Goal: Task Accomplishment & Management: Use online tool/utility

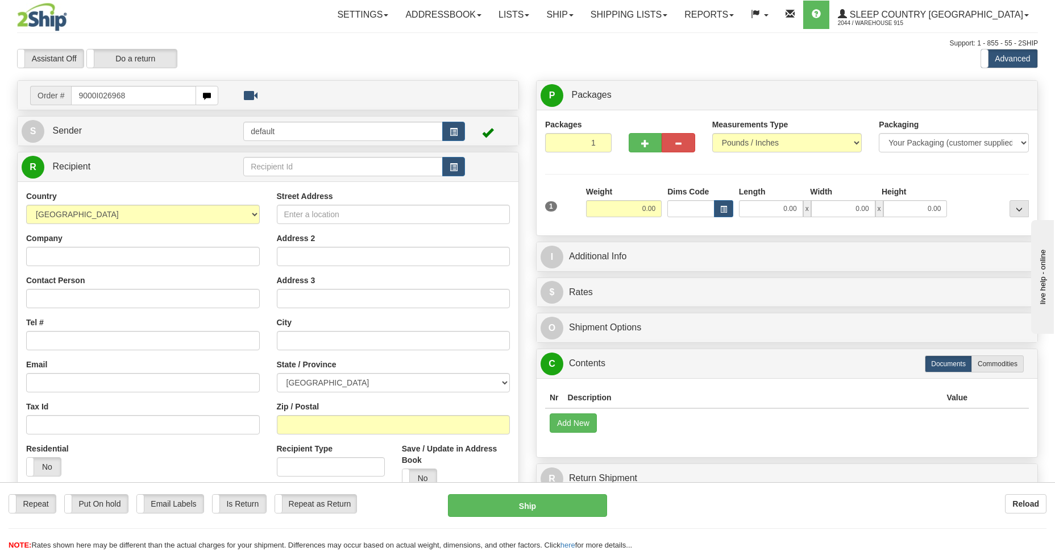
type input "9000I026968"
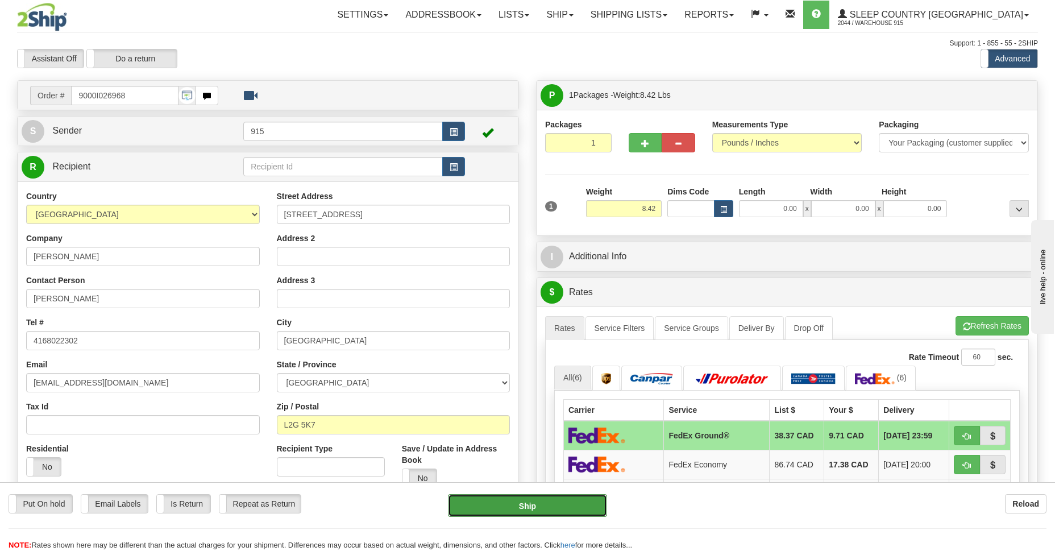
click at [493, 500] on button "Ship" at bounding box center [527, 505] width 159 height 23
type input "92"
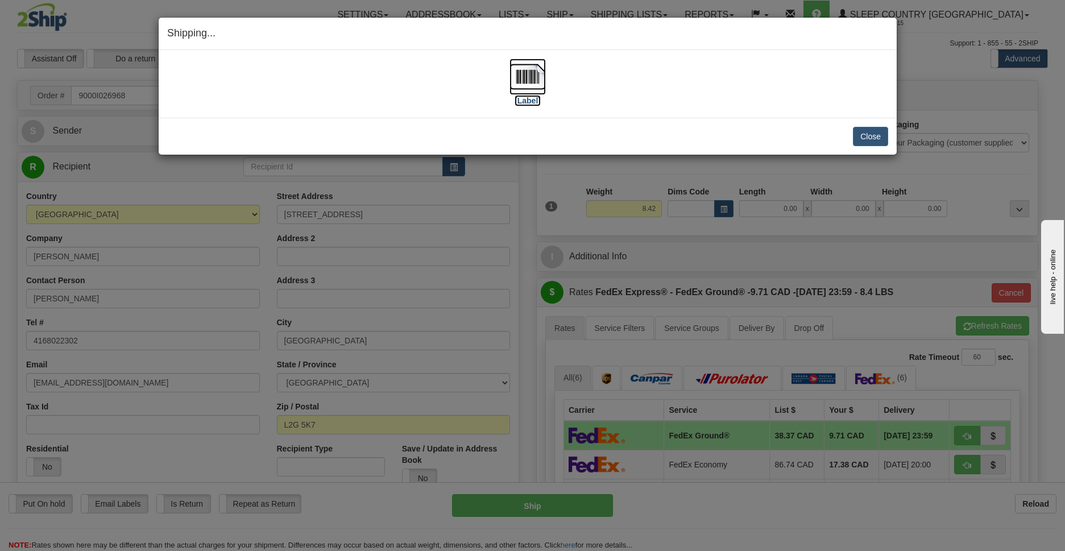
click at [529, 78] on img at bounding box center [527, 77] width 36 height 36
click at [869, 134] on button "Close" at bounding box center [870, 136] width 35 height 19
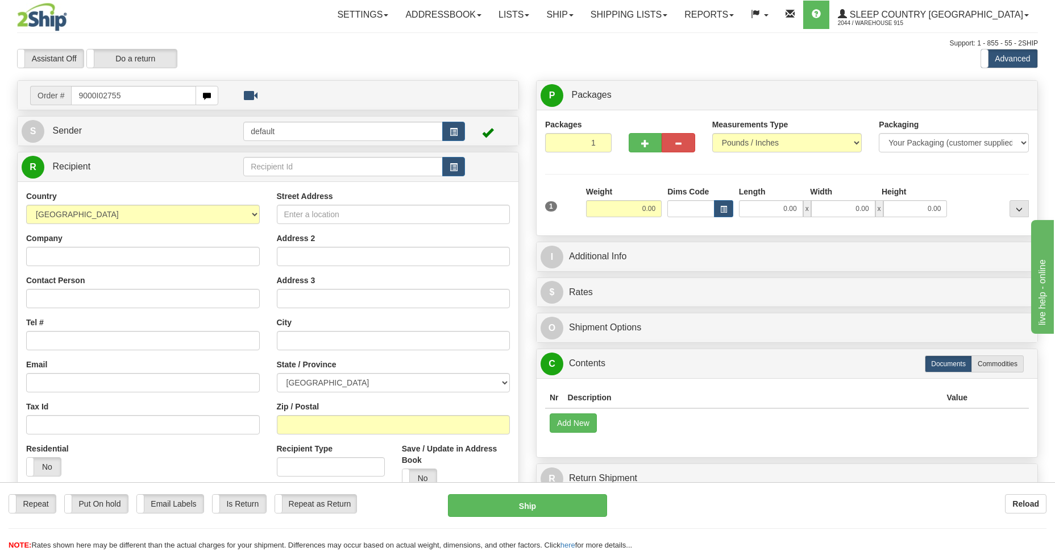
type input "9000I027557"
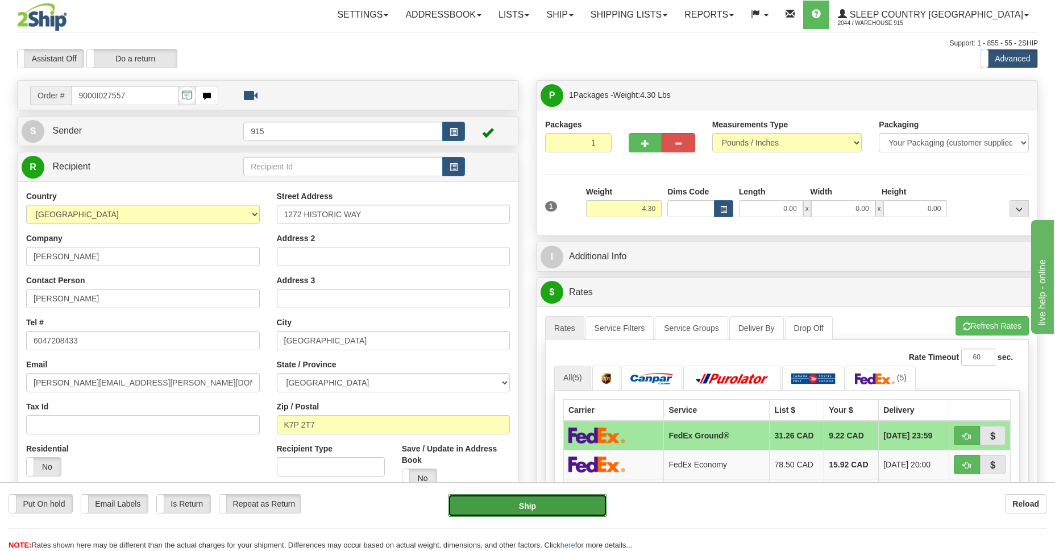
click at [545, 508] on button "Ship" at bounding box center [527, 505] width 159 height 23
type input "92"
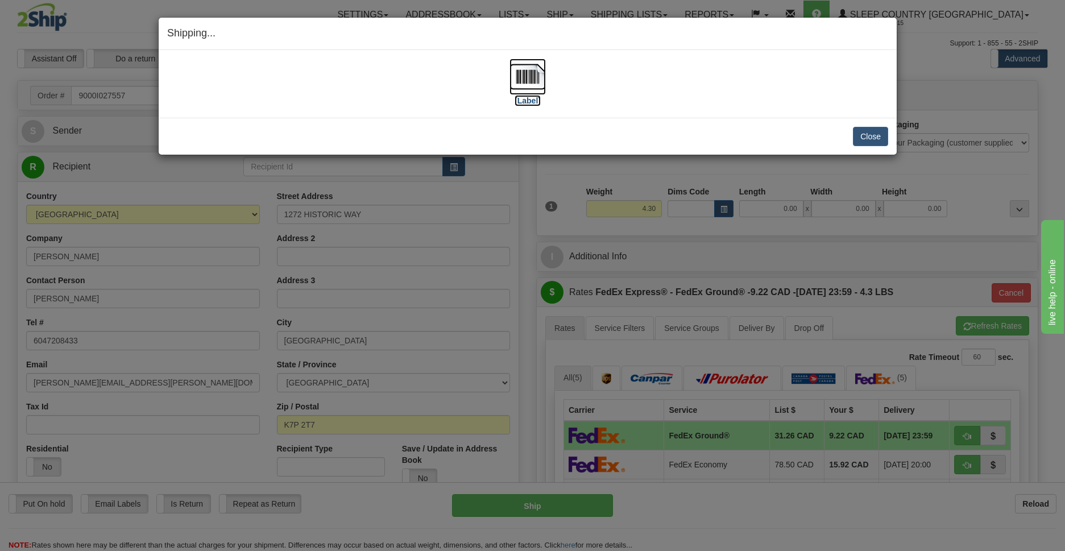
click at [527, 76] on img at bounding box center [527, 77] width 36 height 36
click at [868, 136] on button "Close" at bounding box center [870, 136] width 35 height 19
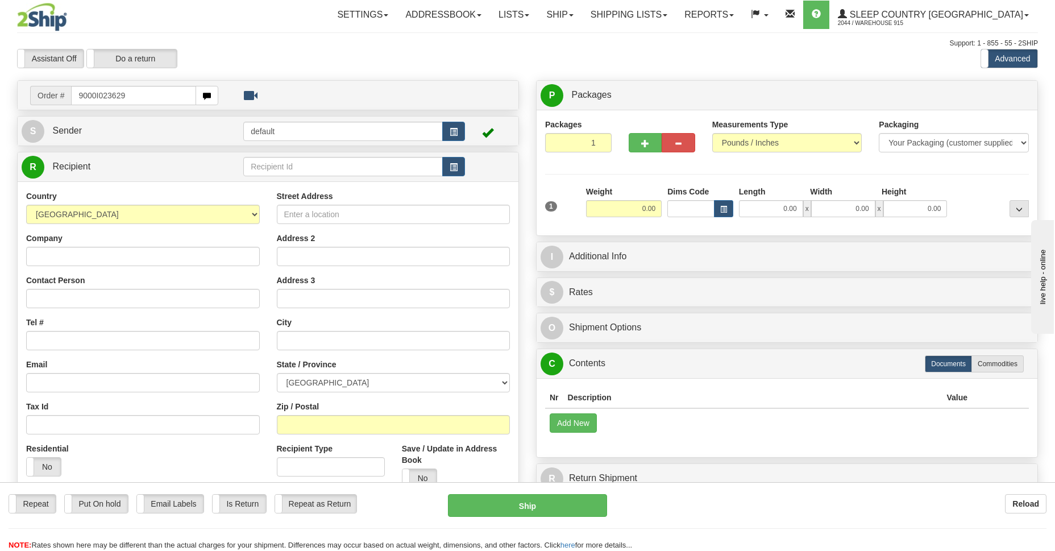
type input "9000I023629"
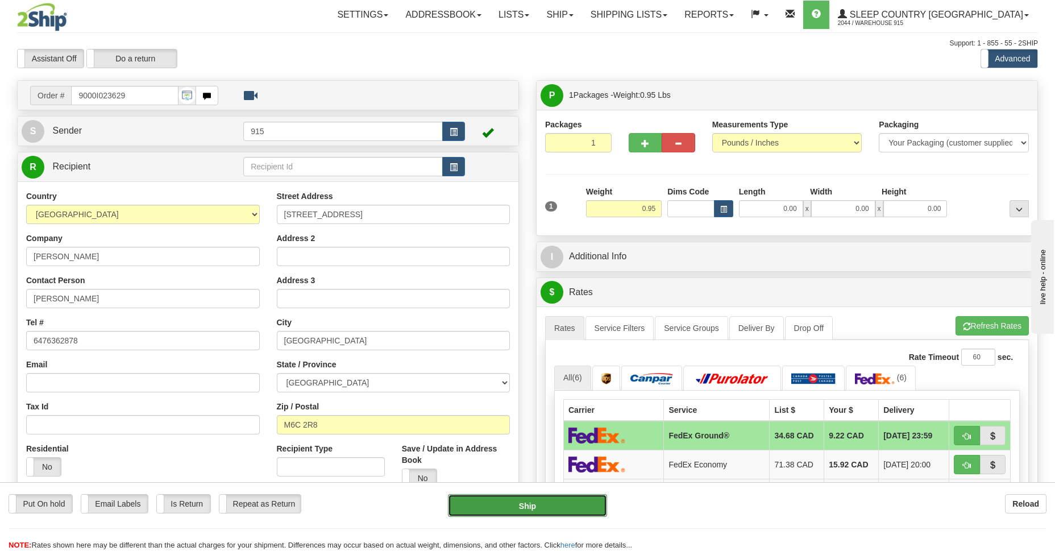
click at [489, 508] on button "Ship" at bounding box center [527, 505] width 159 height 23
type input "92"
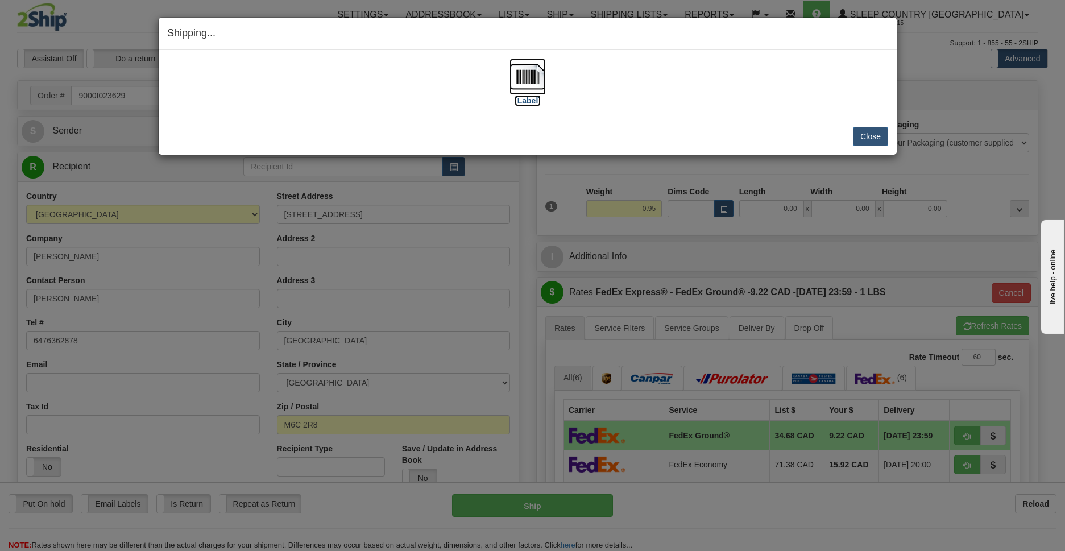
click at [533, 71] on img at bounding box center [527, 77] width 36 height 36
click at [858, 135] on button "Close" at bounding box center [870, 136] width 35 height 19
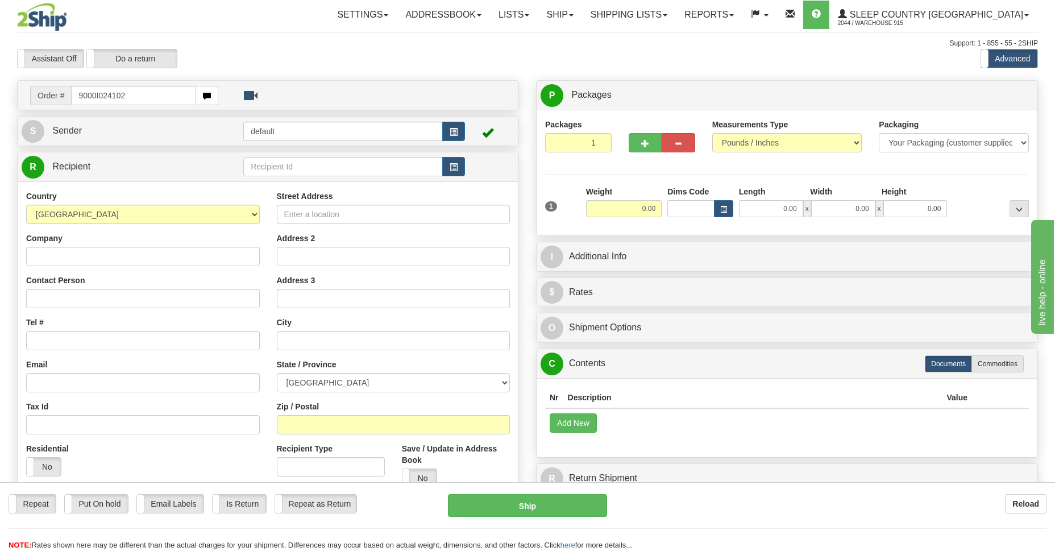
type input "9000I024102"
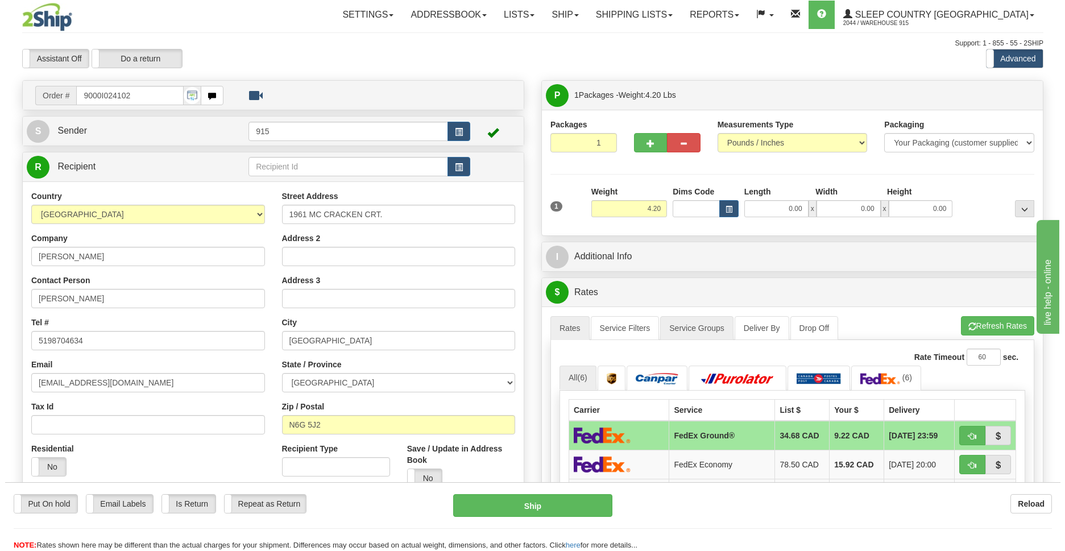
scroll to position [165, 0]
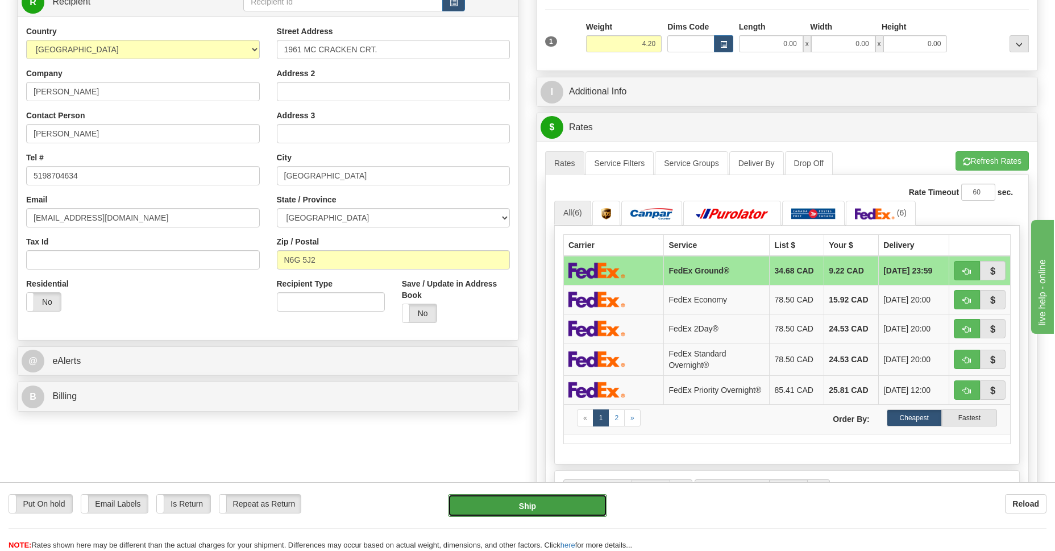
click at [496, 501] on button "Ship" at bounding box center [527, 505] width 159 height 23
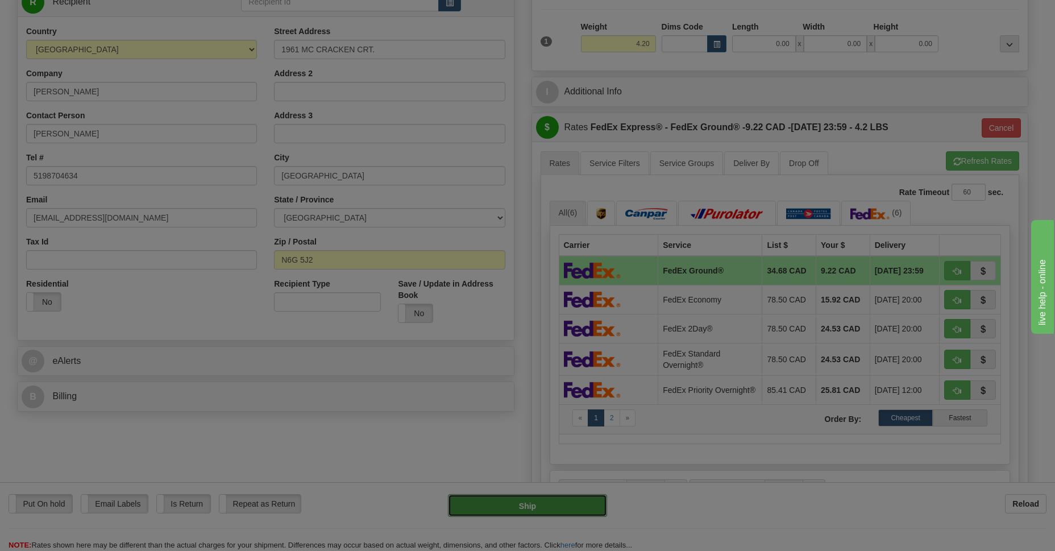
type input "92"
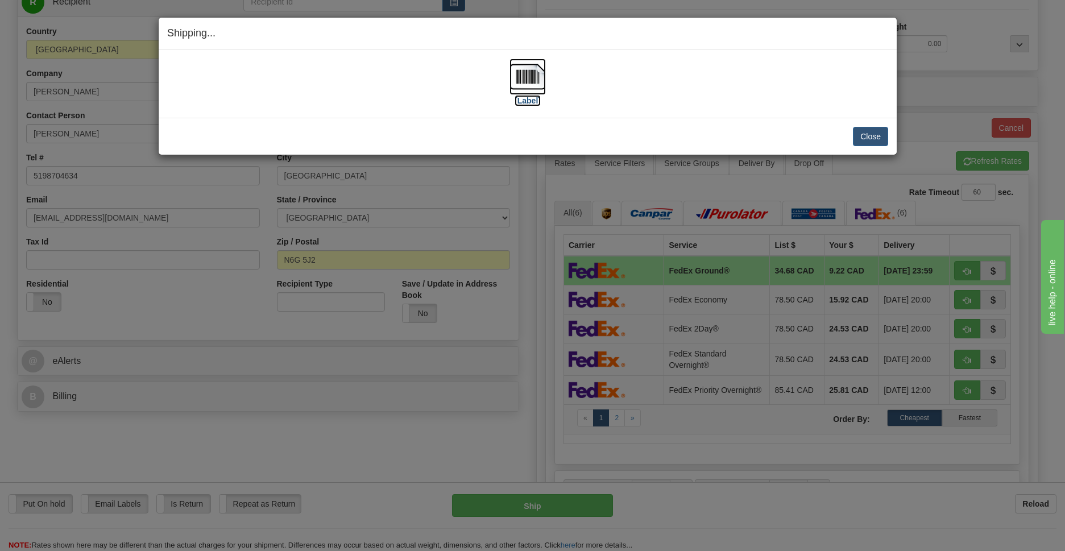
click at [529, 81] on img at bounding box center [527, 77] width 36 height 36
click at [858, 137] on button "Close" at bounding box center [870, 136] width 35 height 19
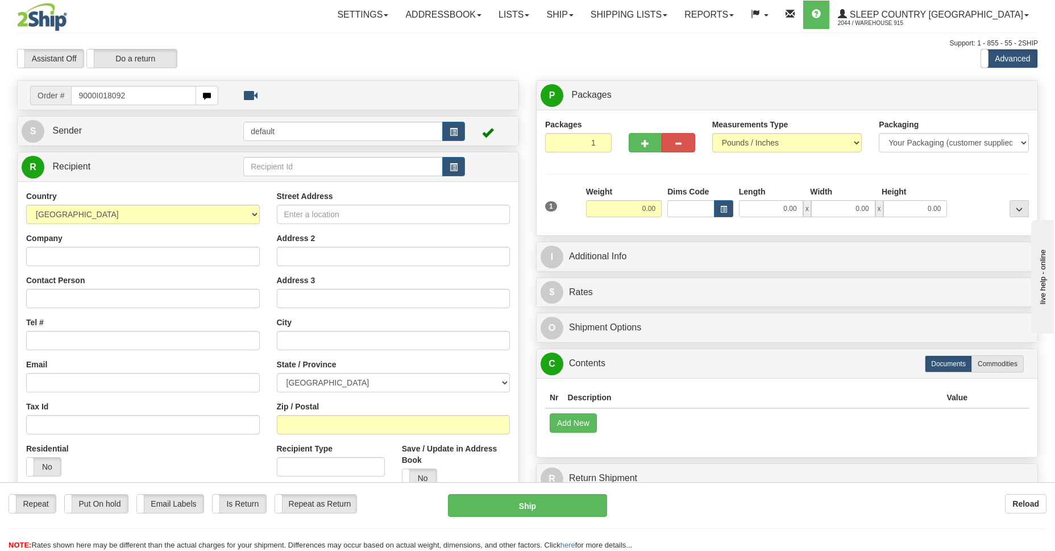
type input "9000I018092"
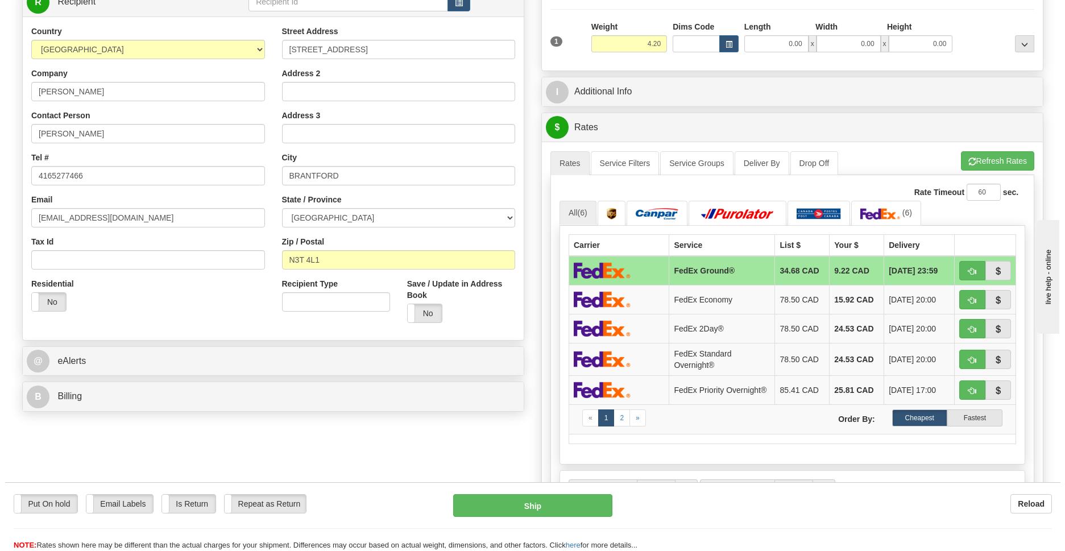
scroll to position [248, 0]
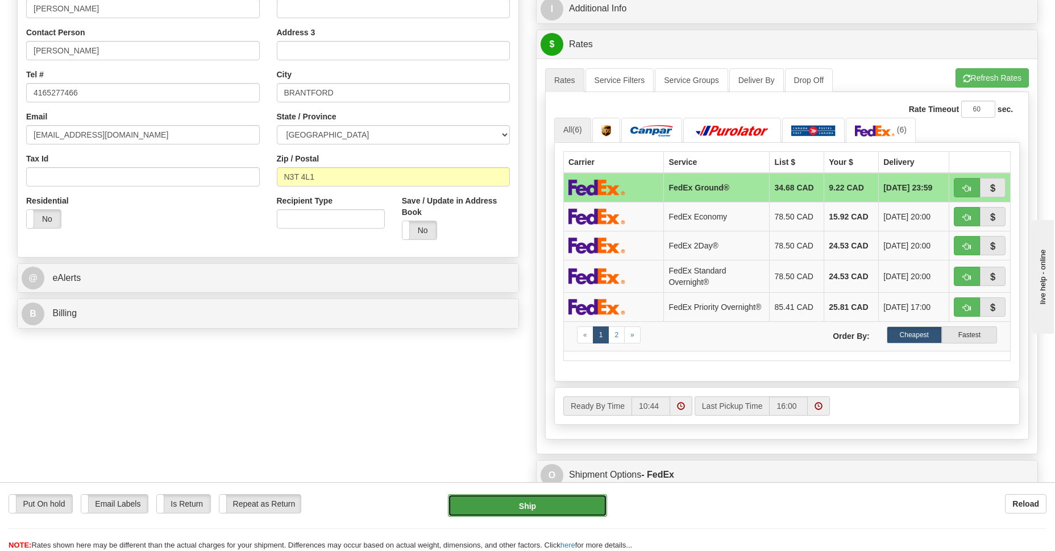
click at [511, 510] on button "Ship" at bounding box center [527, 505] width 159 height 23
type input "92"
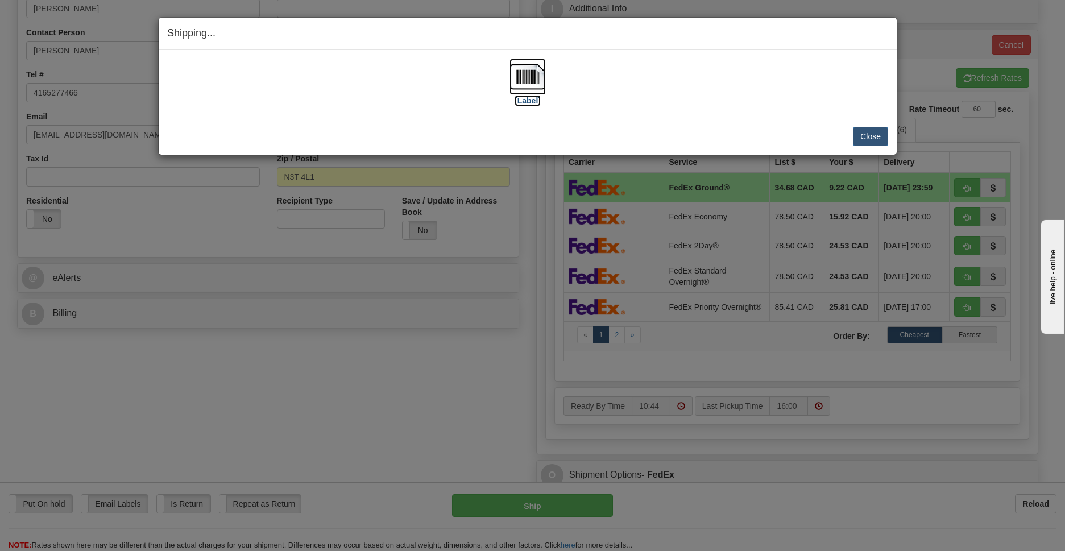
click at [528, 79] on img at bounding box center [527, 77] width 36 height 36
click at [870, 139] on button "Close" at bounding box center [870, 136] width 35 height 19
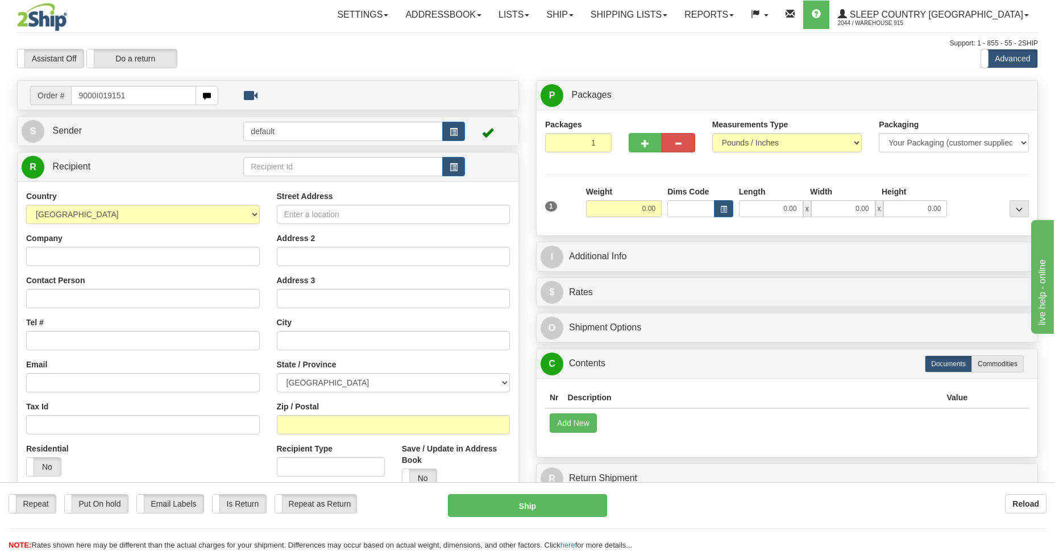
type input "9000I019151"
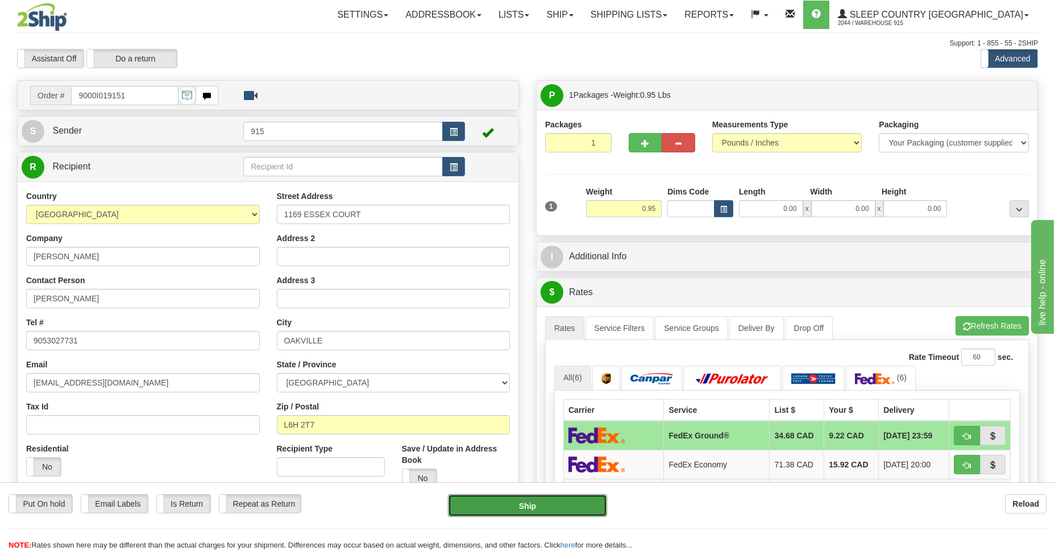
click at [539, 500] on button "Ship" at bounding box center [527, 505] width 159 height 23
type input "92"
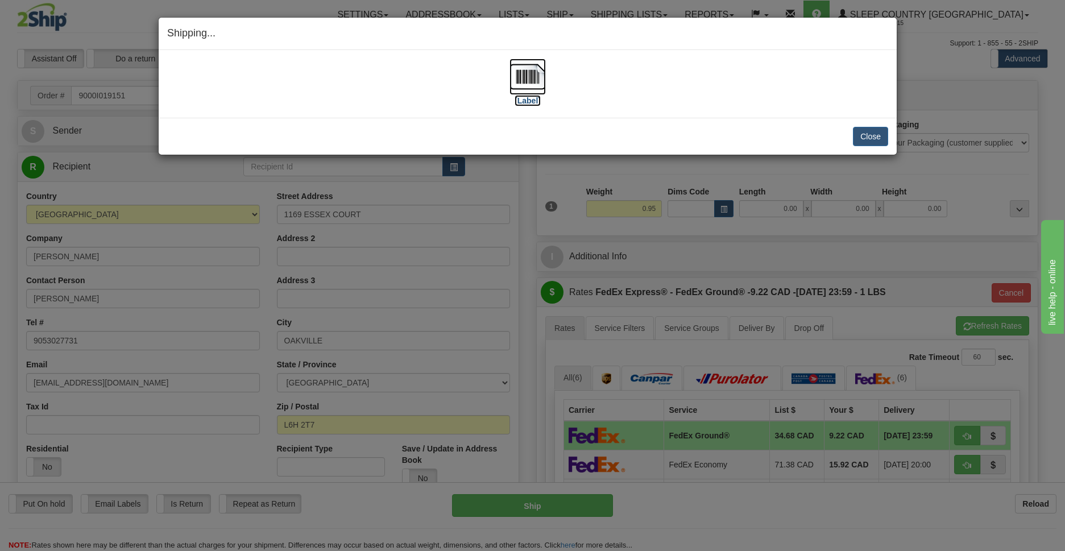
click at [527, 80] on img at bounding box center [527, 77] width 36 height 36
click at [867, 139] on button "Close" at bounding box center [870, 136] width 35 height 19
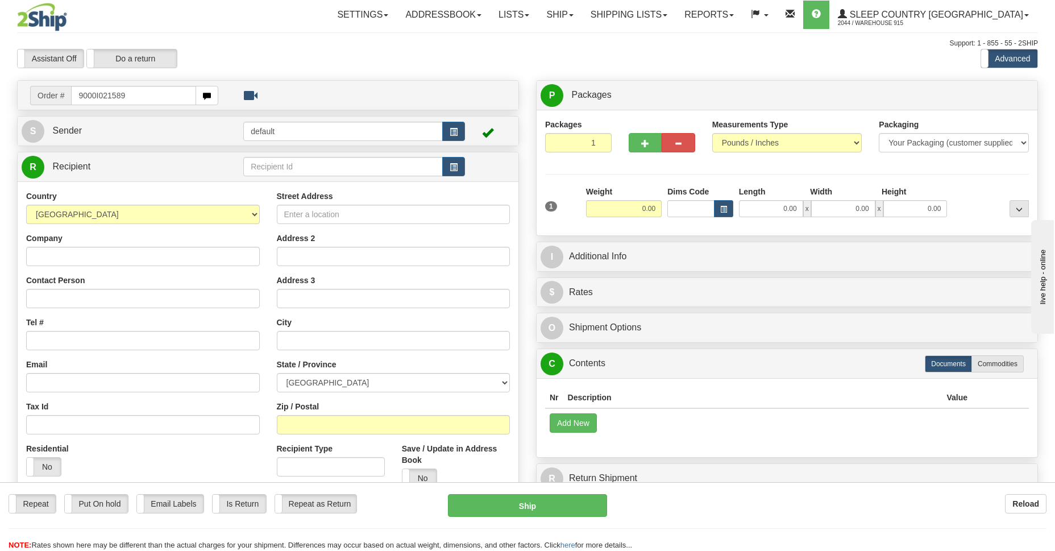
type input "9000I021589"
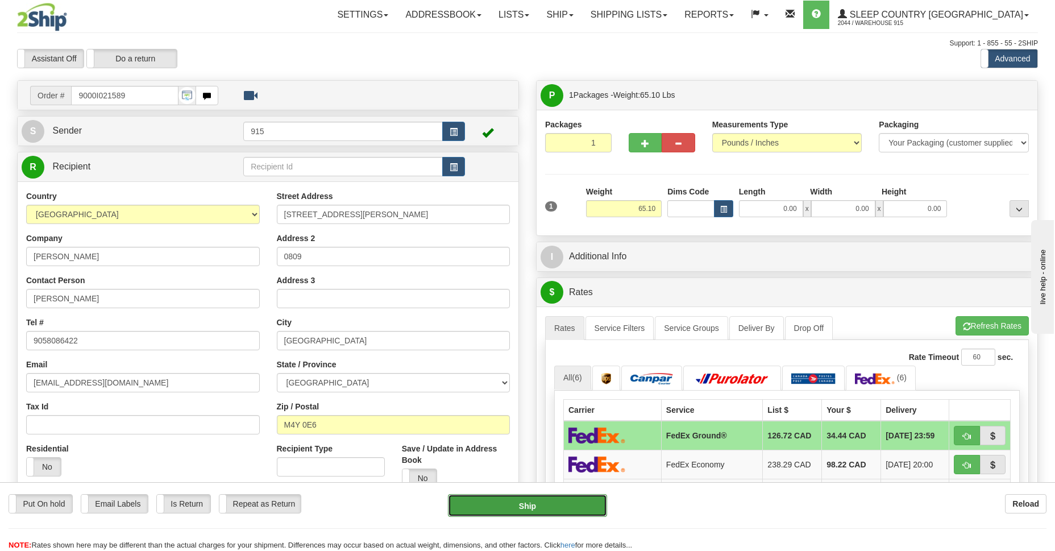
click at [539, 510] on button "Ship" at bounding box center [527, 505] width 159 height 23
type input "92"
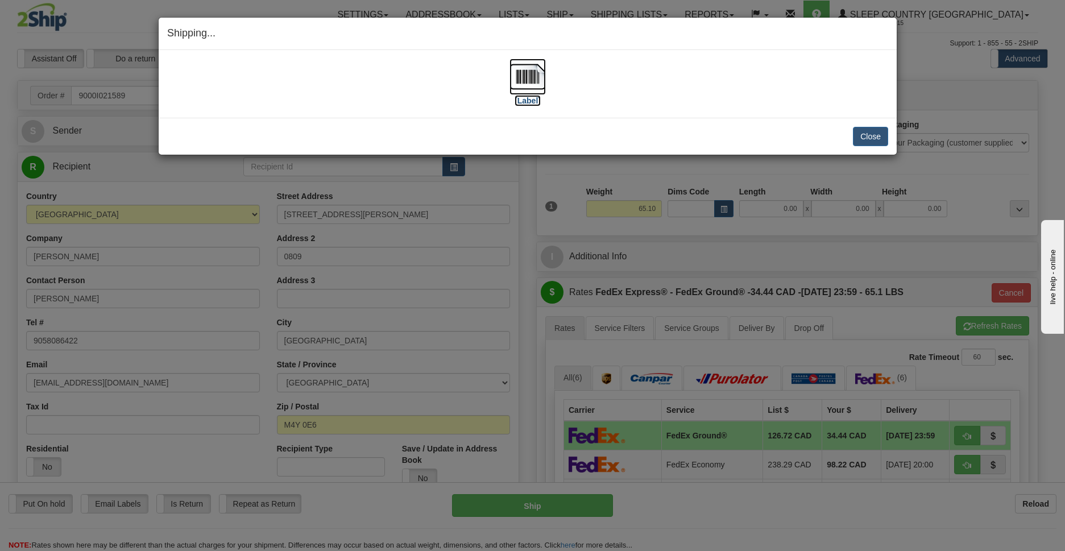
click at [526, 80] on img at bounding box center [527, 77] width 36 height 36
click at [871, 140] on button "Close" at bounding box center [870, 136] width 35 height 19
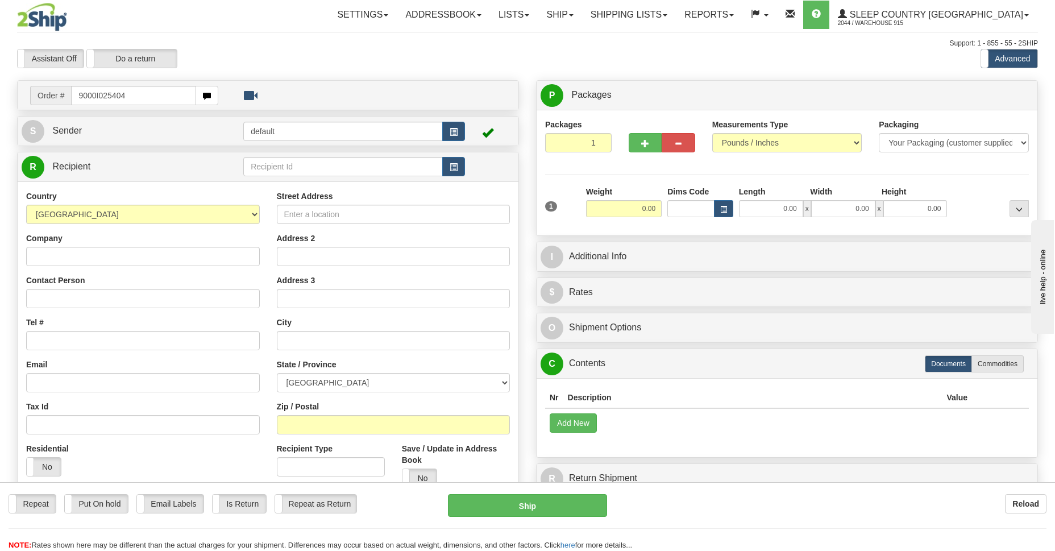
type input "9000I025404"
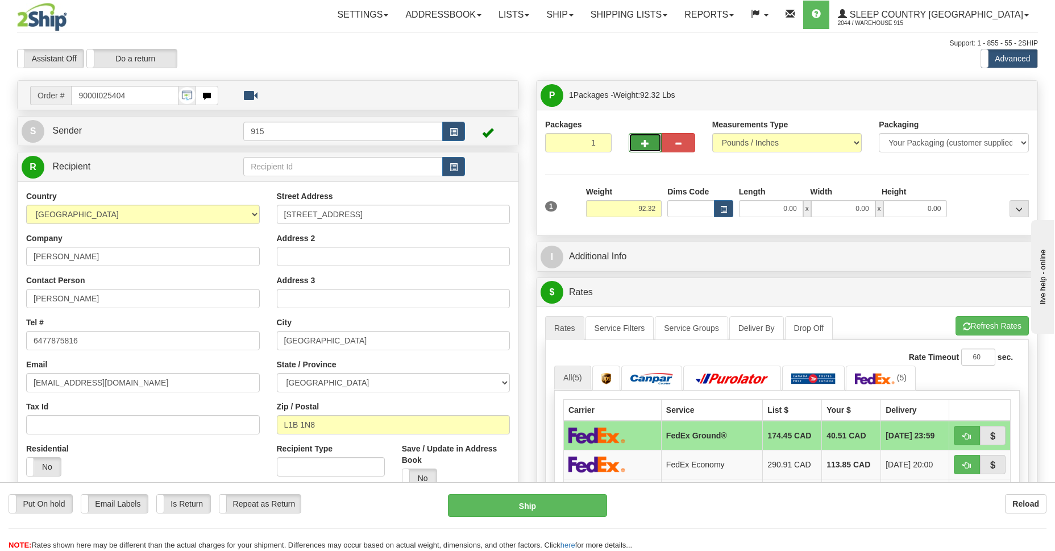
click at [640, 142] on button "button" at bounding box center [645, 142] width 33 height 19
type input "2"
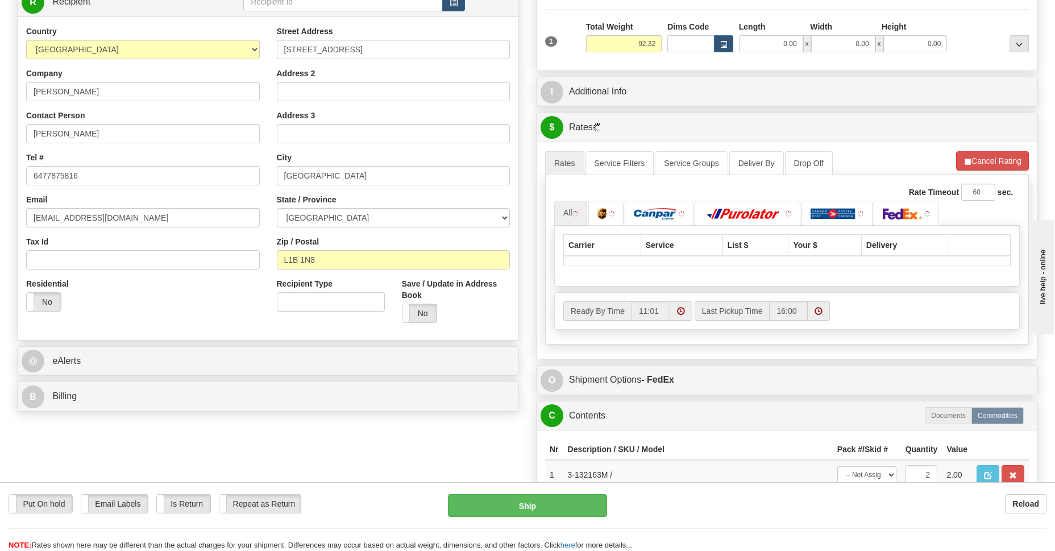
scroll to position [248, 0]
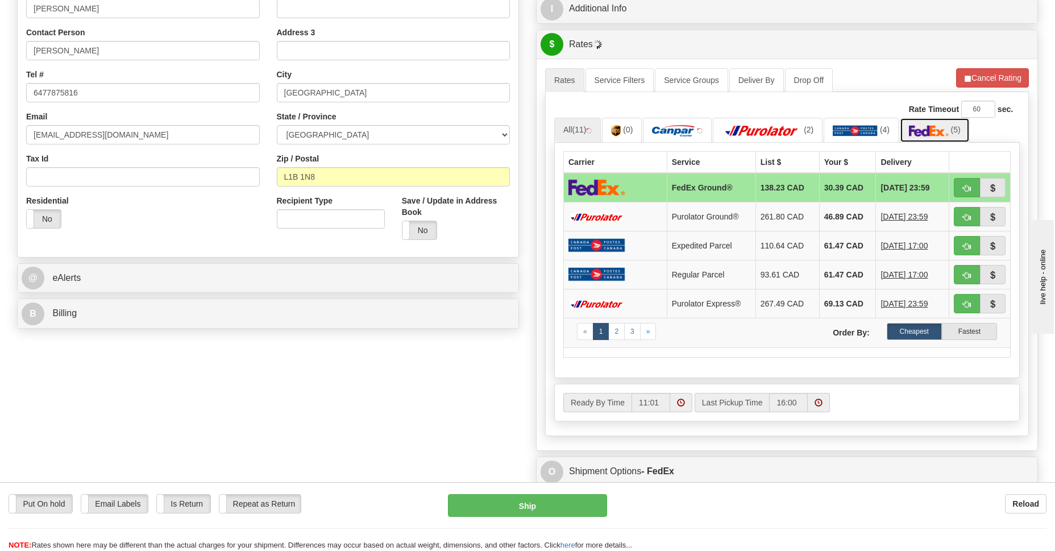
click at [942, 131] on img at bounding box center [929, 130] width 40 height 11
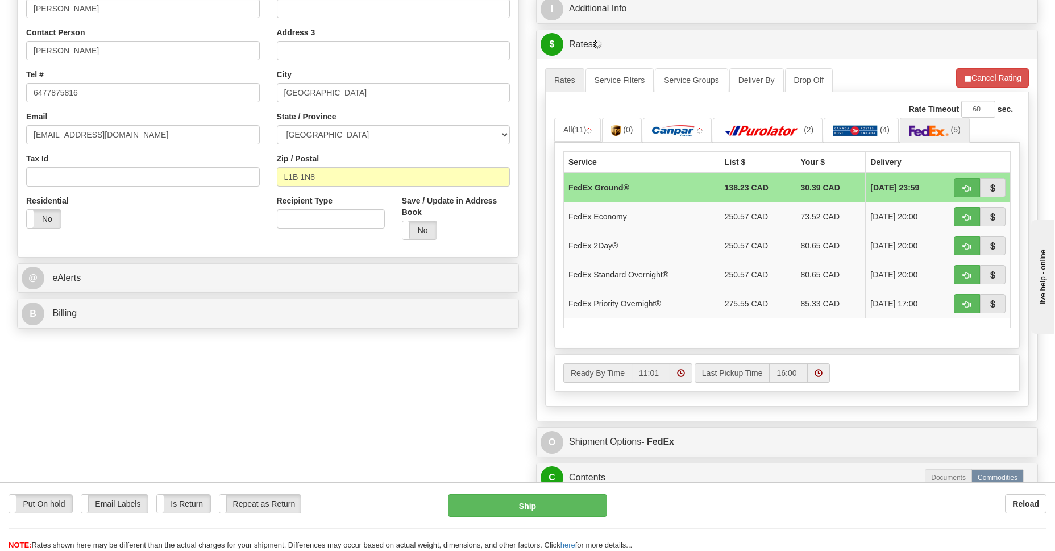
click at [614, 182] on td "FedEx Ground®" at bounding box center [642, 188] width 156 height 30
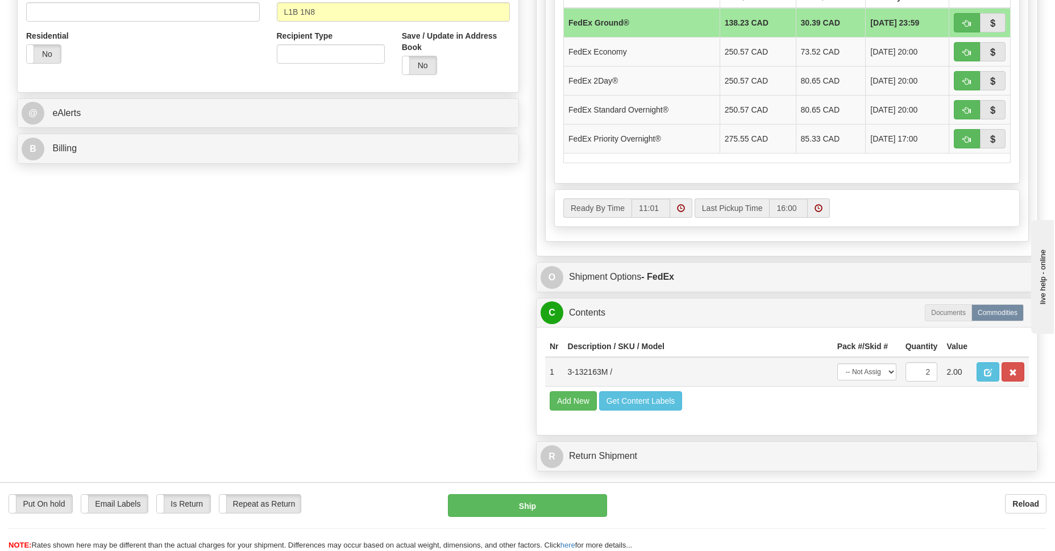
scroll to position [496, 0]
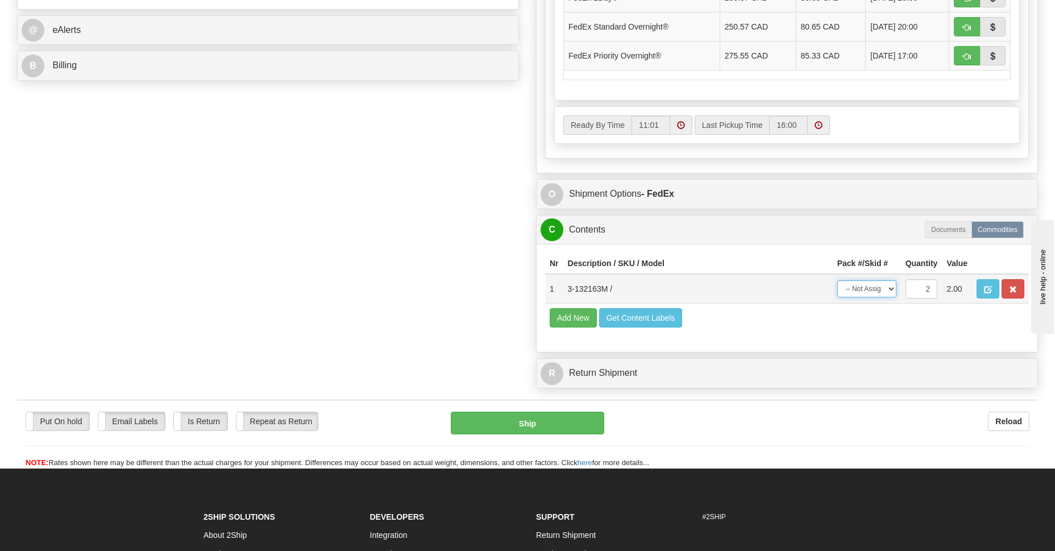
click at [887, 286] on select "-- Not Assigned -- Package 1 Package 2 Split" at bounding box center [866, 288] width 59 height 17
click at [837, 280] on select "-- Not Assigned -- Package 1 Package 2 Split" at bounding box center [866, 288] width 59 height 17
click at [888, 284] on select "-- Not Assigned -- Package 1 Package 2 Split" at bounding box center [866, 288] width 59 height 17
select select "SPLIT"
click at [837, 280] on select "-- Not Assigned -- Package 1 Package 2 Split" at bounding box center [866, 288] width 59 height 17
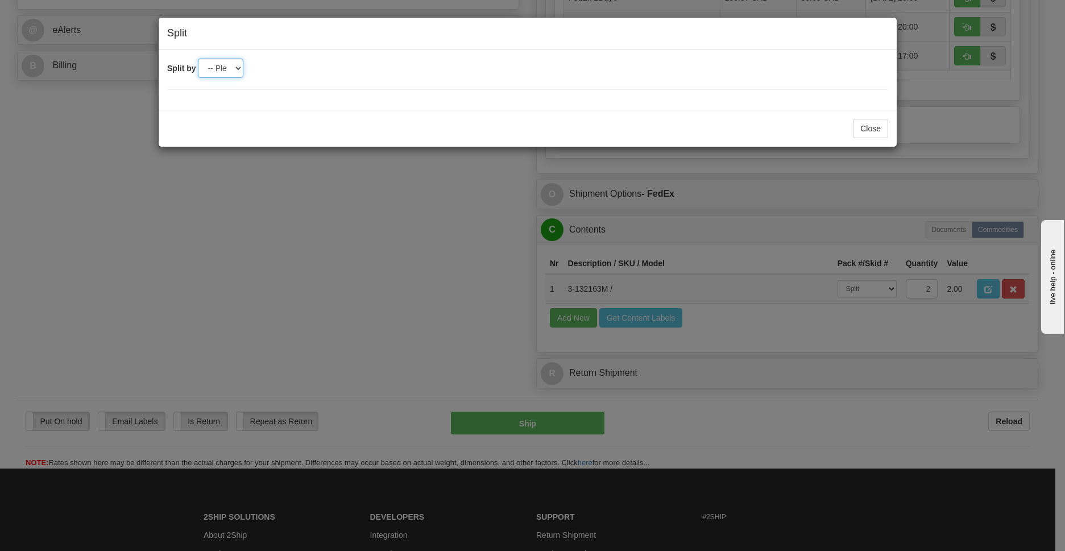
click at [235, 64] on select "-- Please select -- 2" at bounding box center [220, 68] width 45 height 19
select select "2"
click at [198, 59] on select "-- Please select -- 2" at bounding box center [220, 68] width 45 height 19
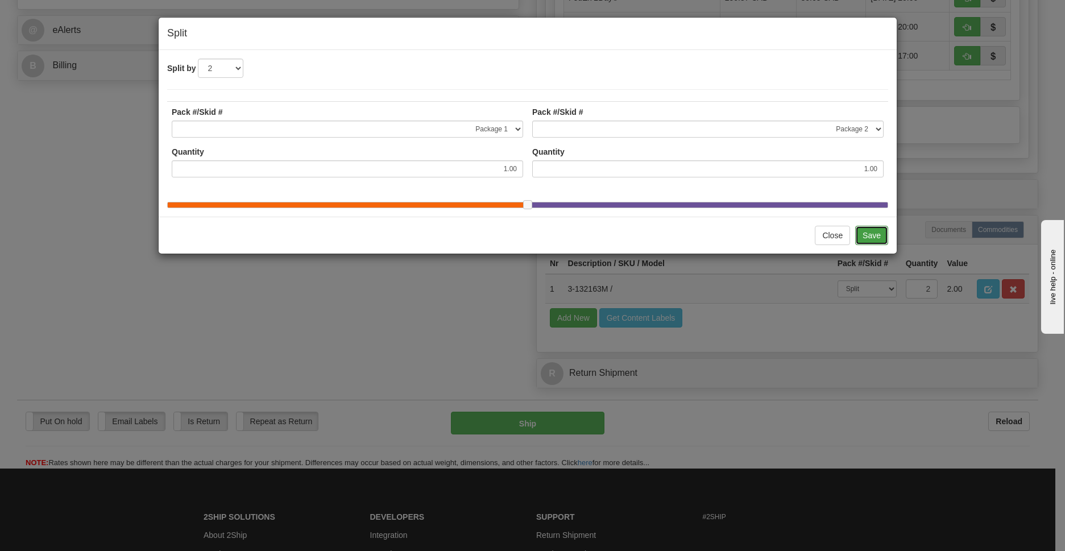
click at [865, 245] on button "Save" at bounding box center [871, 235] width 33 height 19
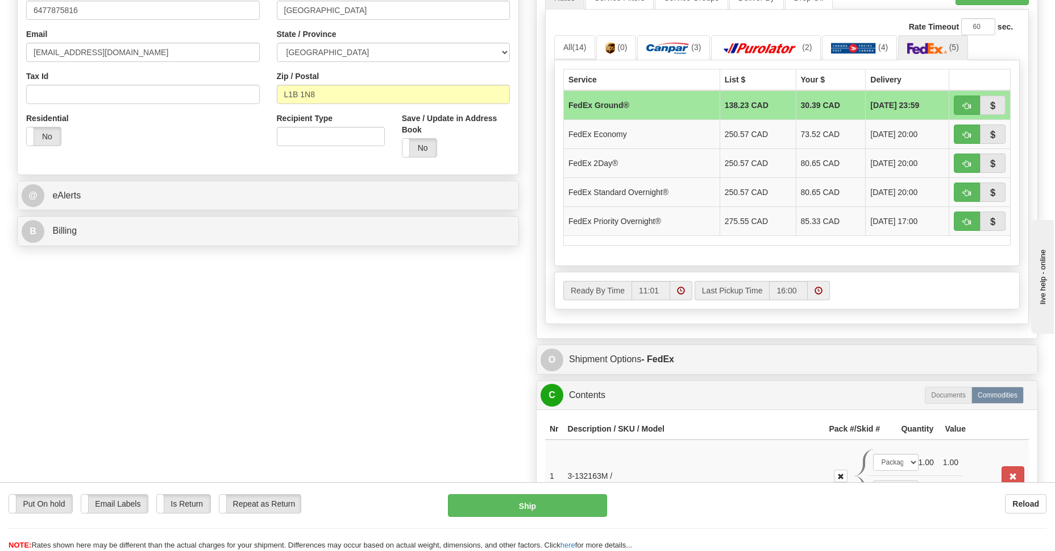
scroll to position [413, 0]
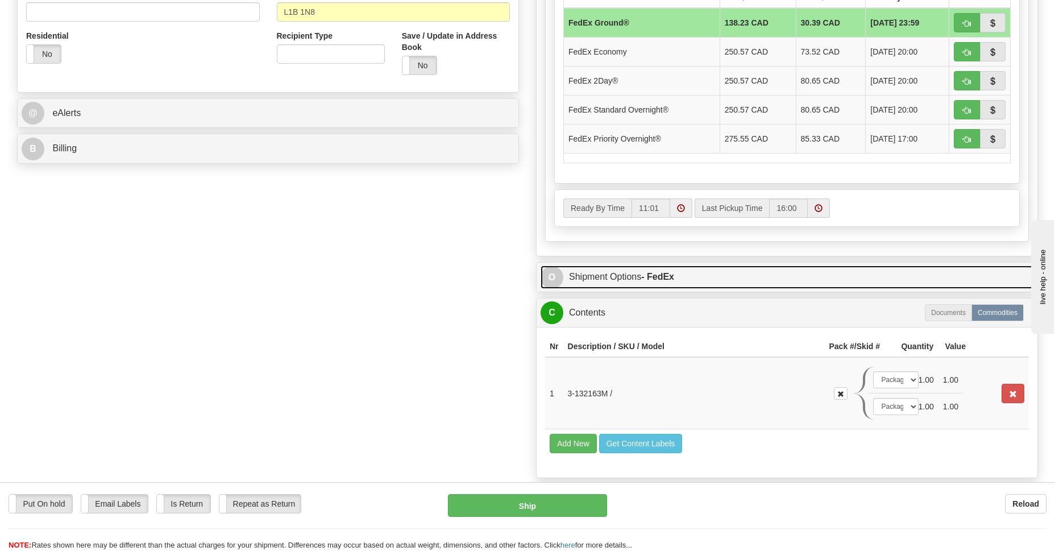
click at [602, 279] on link "O Shipment Options - FedEx" at bounding box center [787, 276] width 493 height 23
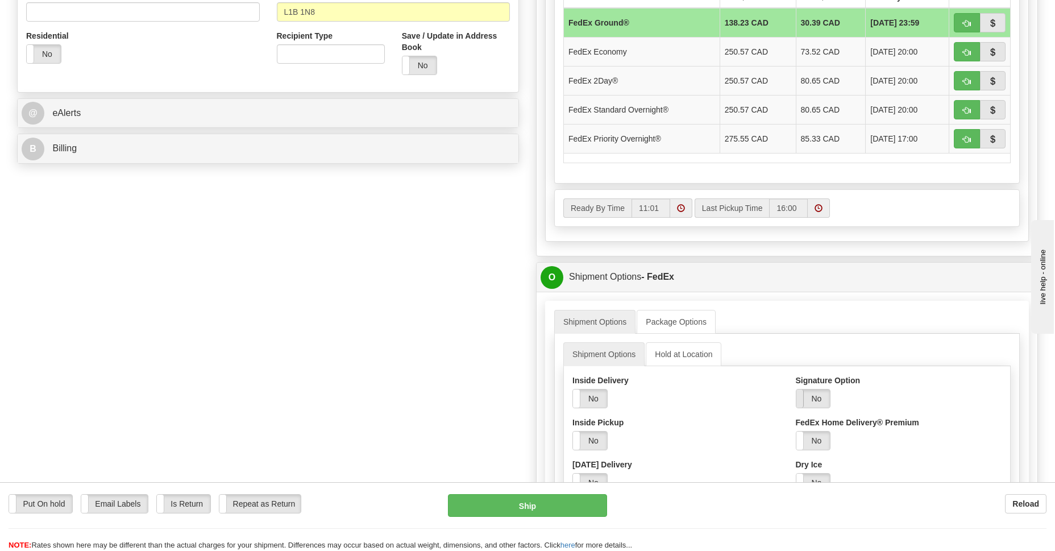
click at [802, 400] on span at bounding box center [796, 398] width 15 height 18
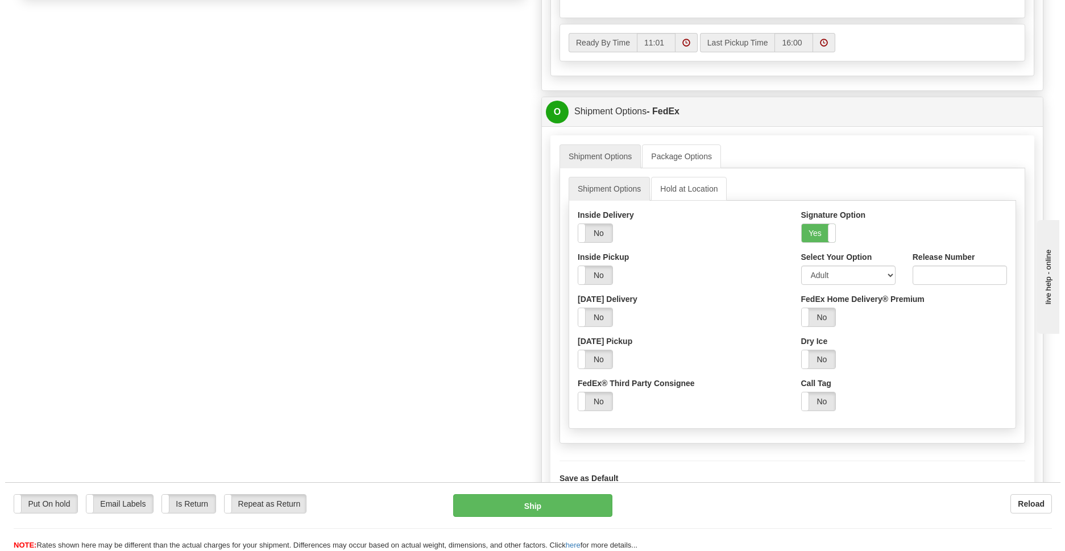
scroll to position [661, 0]
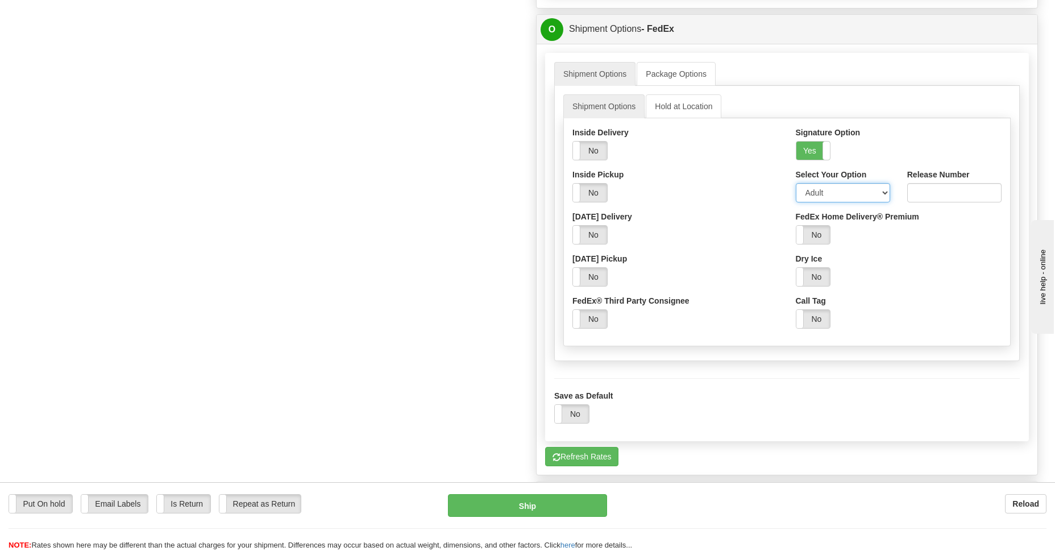
click at [886, 194] on select "Adult Direct Indirect No Signature Required Service Default" at bounding box center [843, 192] width 94 height 19
select select "2"
click at [796, 183] on select "Adult Direct Indirect No Signature Required Service Default" at bounding box center [843, 192] width 94 height 19
click at [493, 503] on button "Ship" at bounding box center [527, 505] width 159 height 23
type input "92"
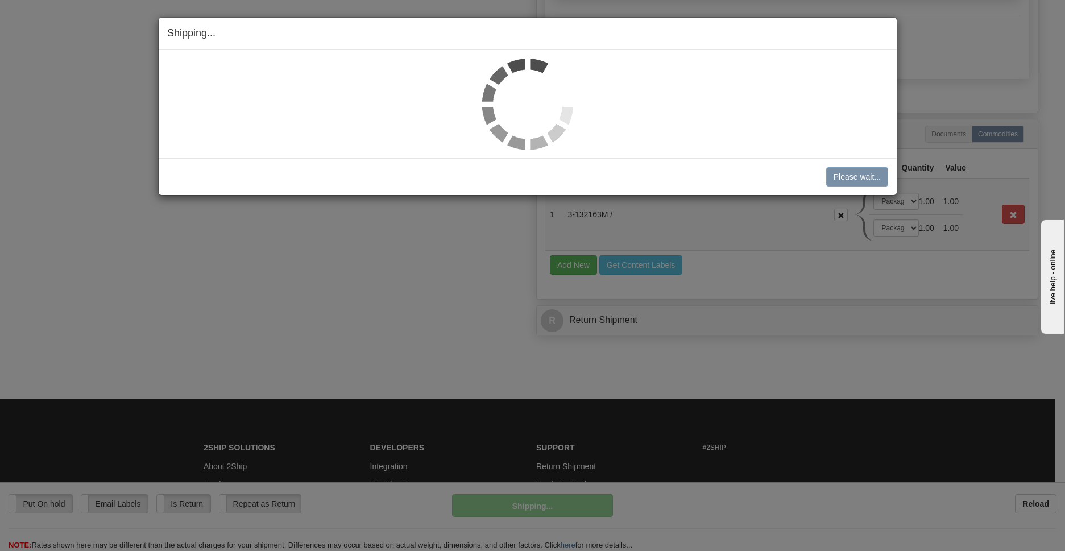
scroll to position [625, 0]
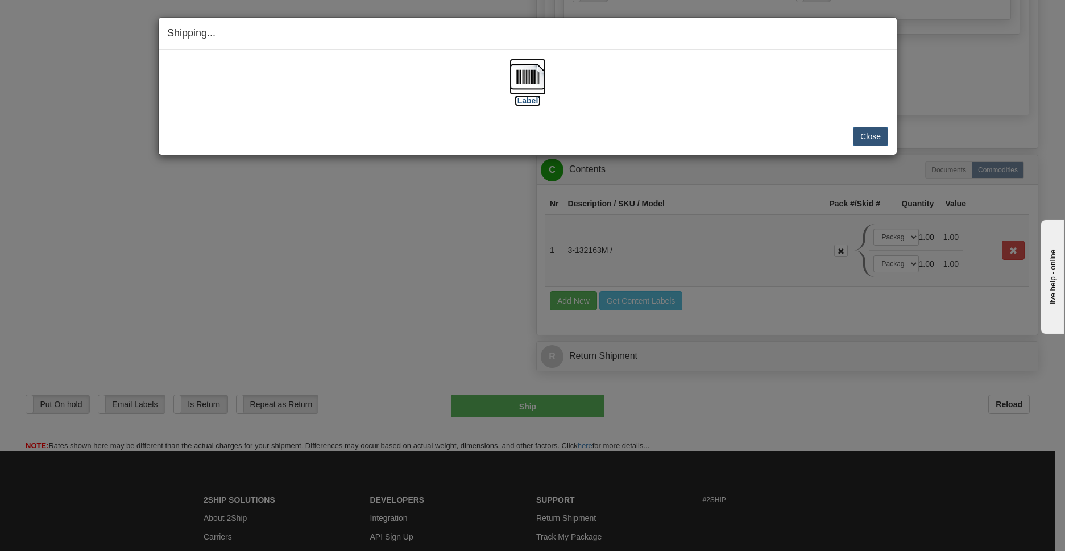
click at [530, 77] on img at bounding box center [527, 77] width 36 height 36
click at [857, 131] on button "Close" at bounding box center [870, 136] width 35 height 19
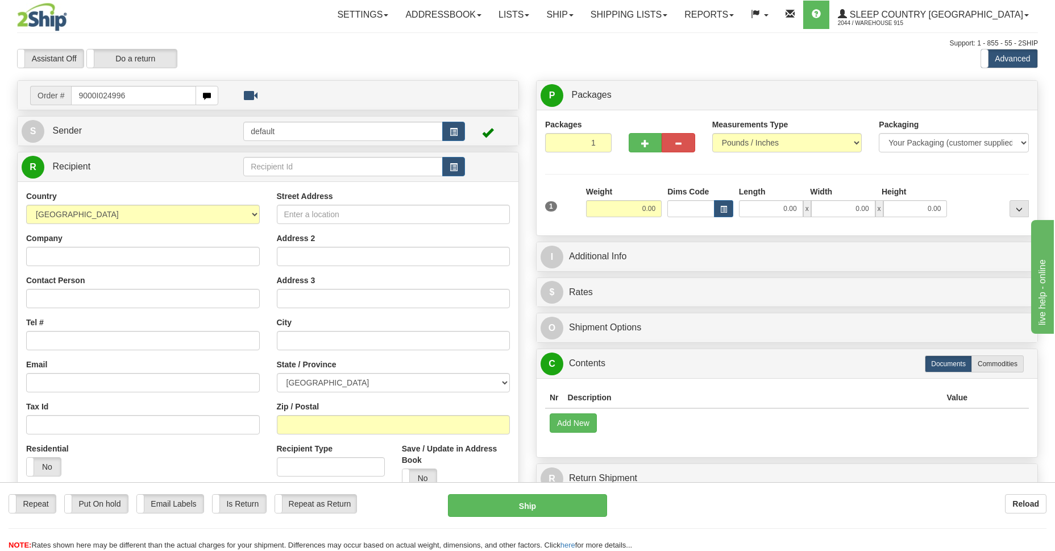
type input "9000I024996"
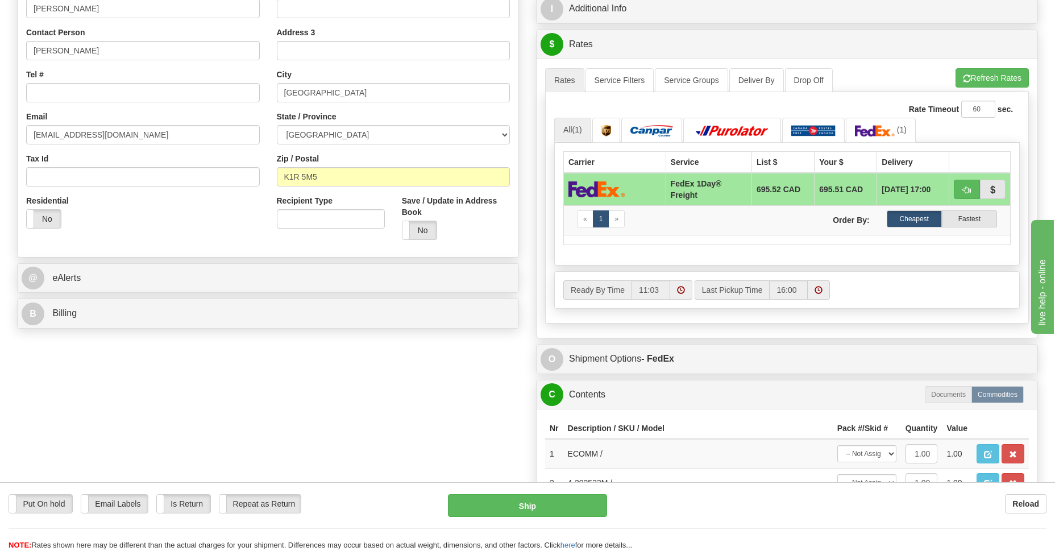
scroll to position [82, 0]
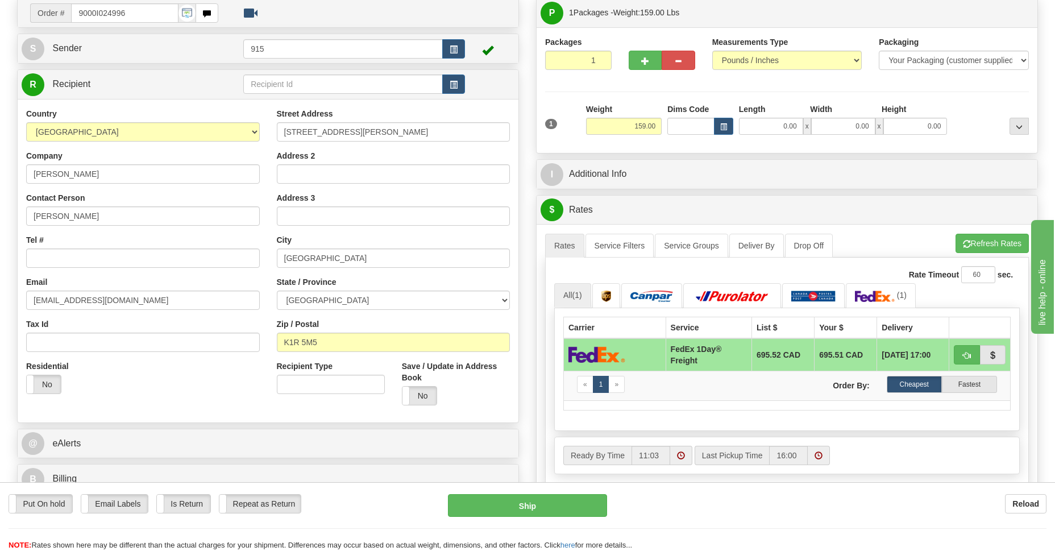
click at [306, 18] on td "Order # 9000I024996" at bounding box center [268, 12] width 493 height 23
